Goal: Transaction & Acquisition: Purchase product/service

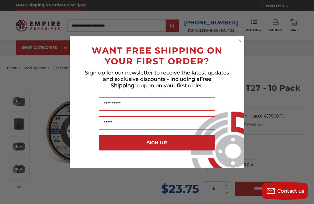
click at [242, 42] on circle "Close dialog" at bounding box center [240, 41] width 6 height 6
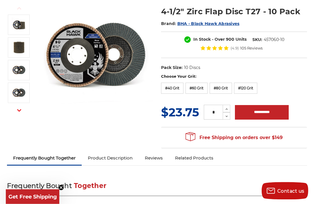
scroll to position [77, 0]
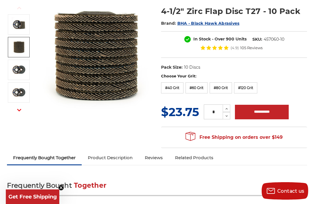
click at [13, 46] on img at bounding box center [19, 47] width 15 height 15
click at [17, 70] on img at bounding box center [19, 70] width 15 height 15
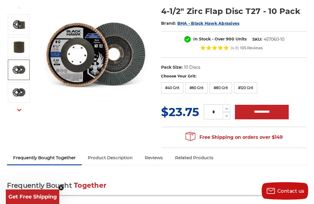
click at [21, 70] on img at bounding box center [19, 70] width 15 height 15
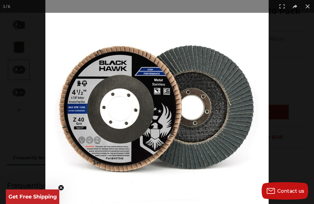
click at [308, 7] on button at bounding box center [307, 6] width 13 height 13
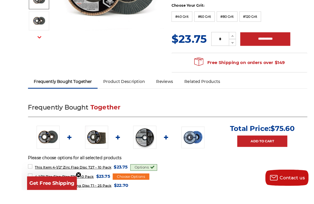
scroll to position [176, 0]
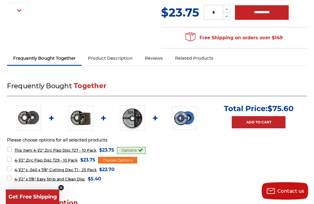
click at [24, 118] on img at bounding box center [28, 118] width 25 height 25
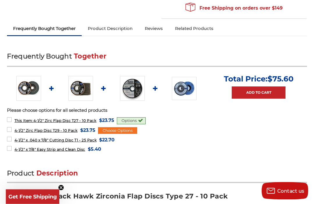
scroll to position [206, 0]
click at [79, 88] on img at bounding box center [80, 88] width 25 height 25
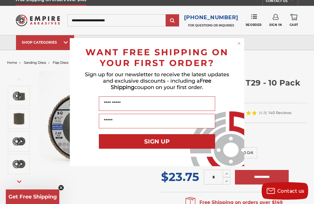
scroll to position [5, 0]
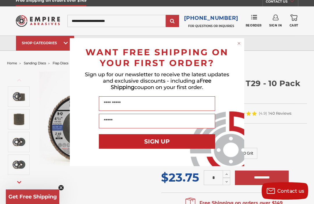
click at [292, 133] on div "Close dialog WANT FREE SHIPPING ON YOUR FIRST ORDER? Sign up for our newsletter…" at bounding box center [157, 102] width 314 height 204
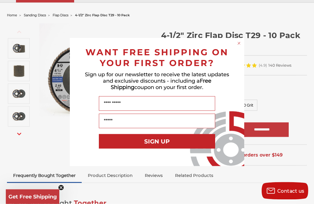
scroll to position [53, 0]
click at [239, 48] on form "WANT FREE SHIPPING ON YOUR FIRST ORDER? Sign up for our newsletter to receive t…" at bounding box center [157, 102] width 174 height 128
click at [239, 46] on circle "Close dialog" at bounding box center [239, 43] width 6 height 6
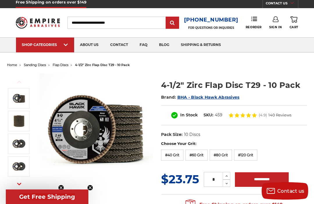
scroll to position [0, 0]
